Goal: Go to known website: Access a specific website the user already knows

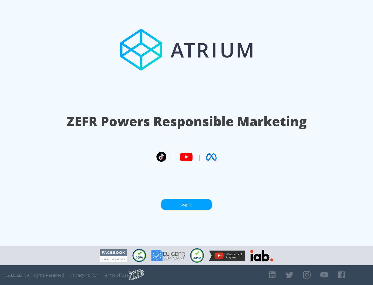
click at [187, 205] on link "Log In" at bounding box center [187, 205] width 52 height 12
